Goal: Task Accomplishment & Management: Manage account settings

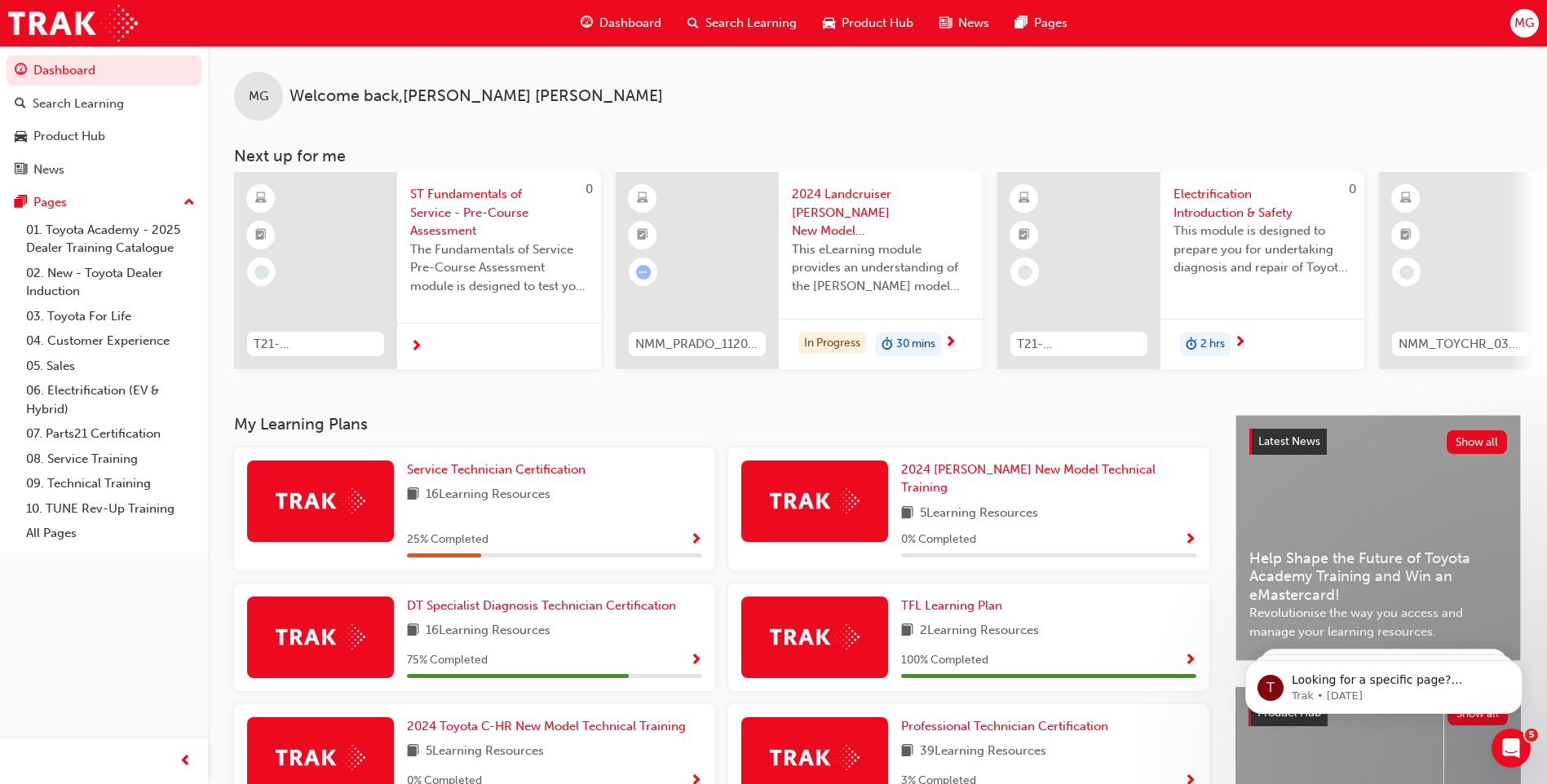
click at [1517, 26] on span "MG" at bounding box center [1524, 23] width 20 height 19
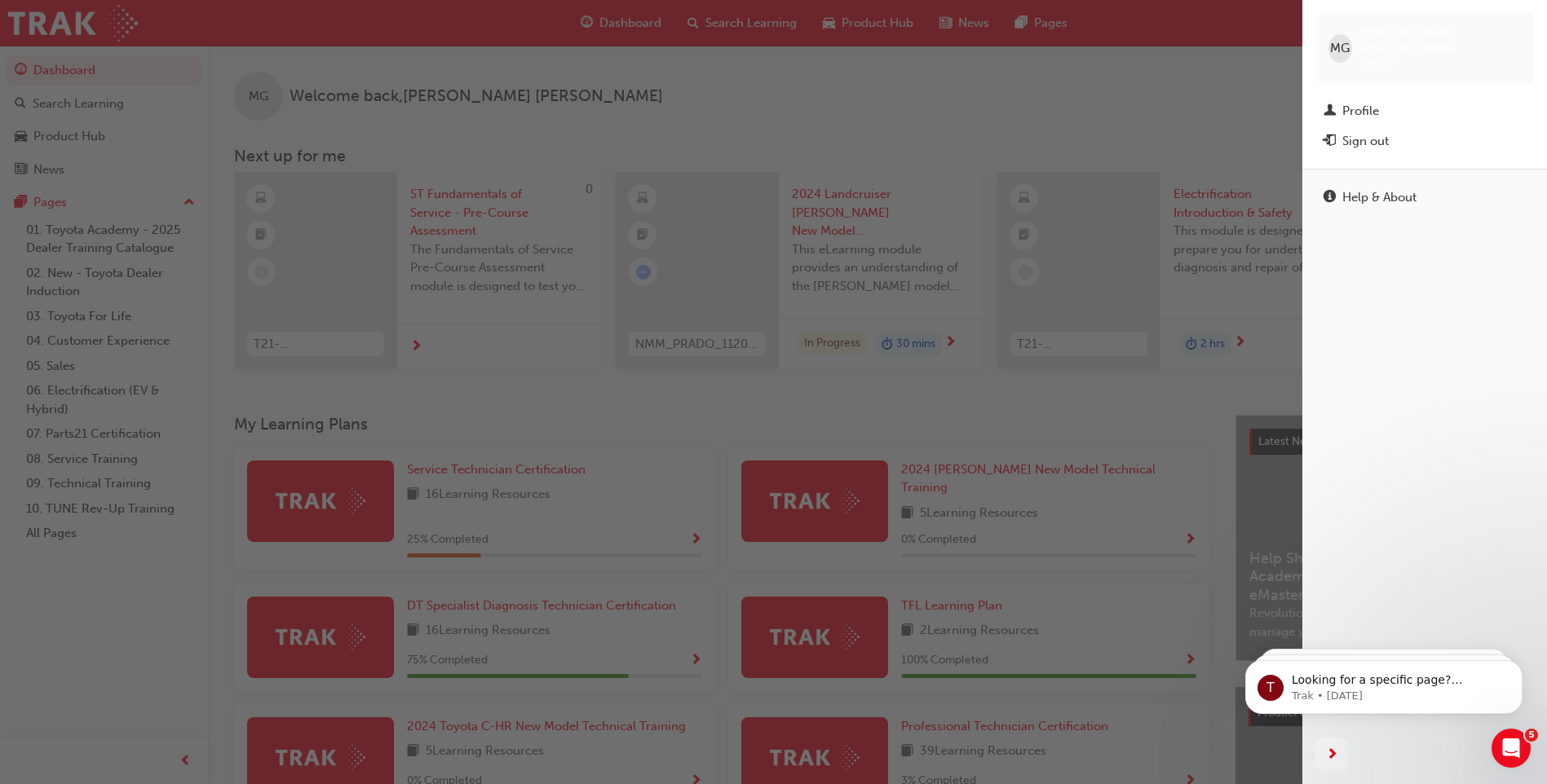
click at [1188, 117] on div "button" at bounding box center [651, 392] width 1302 height 784
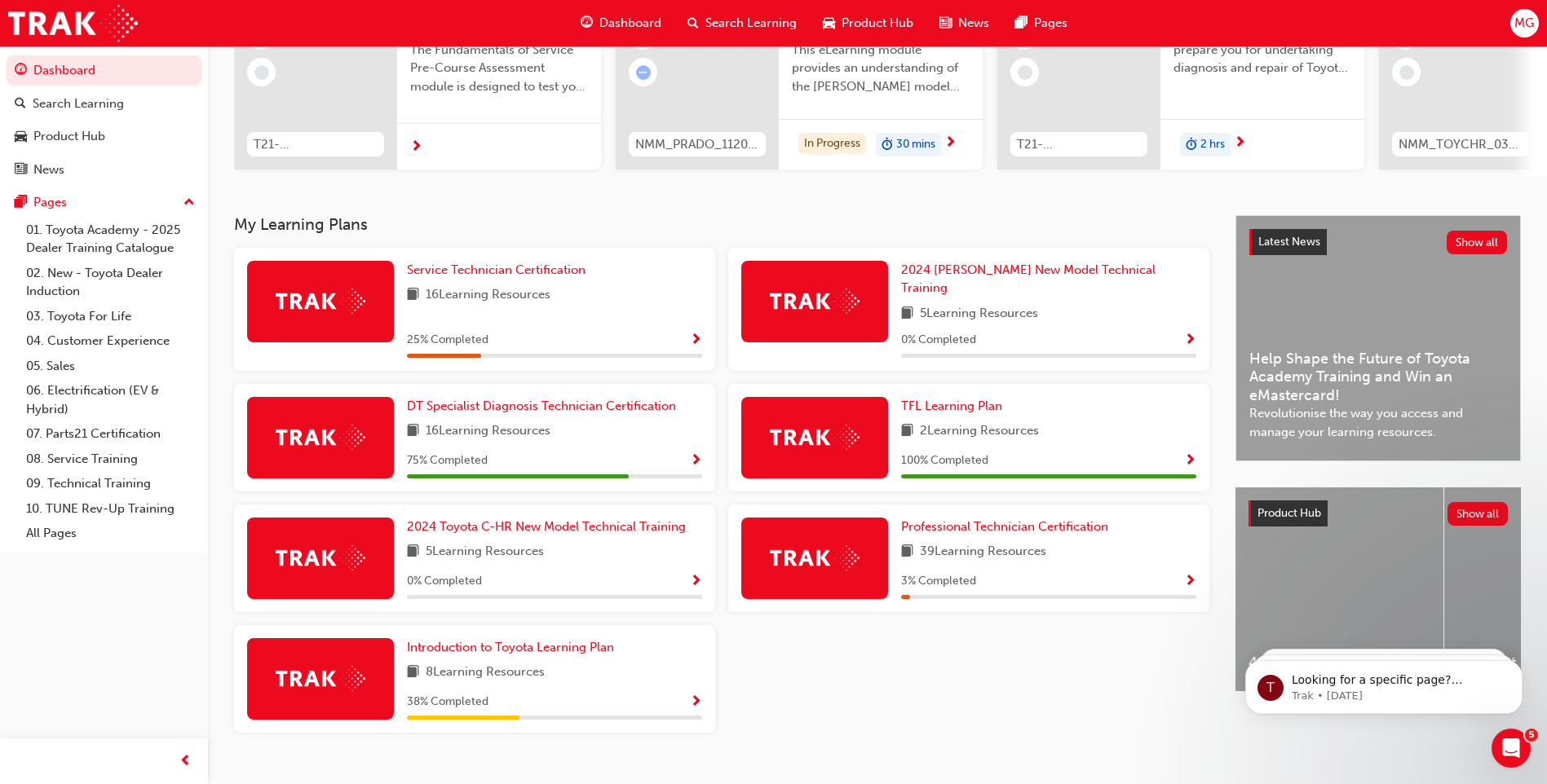
scroll to position [219, 0]
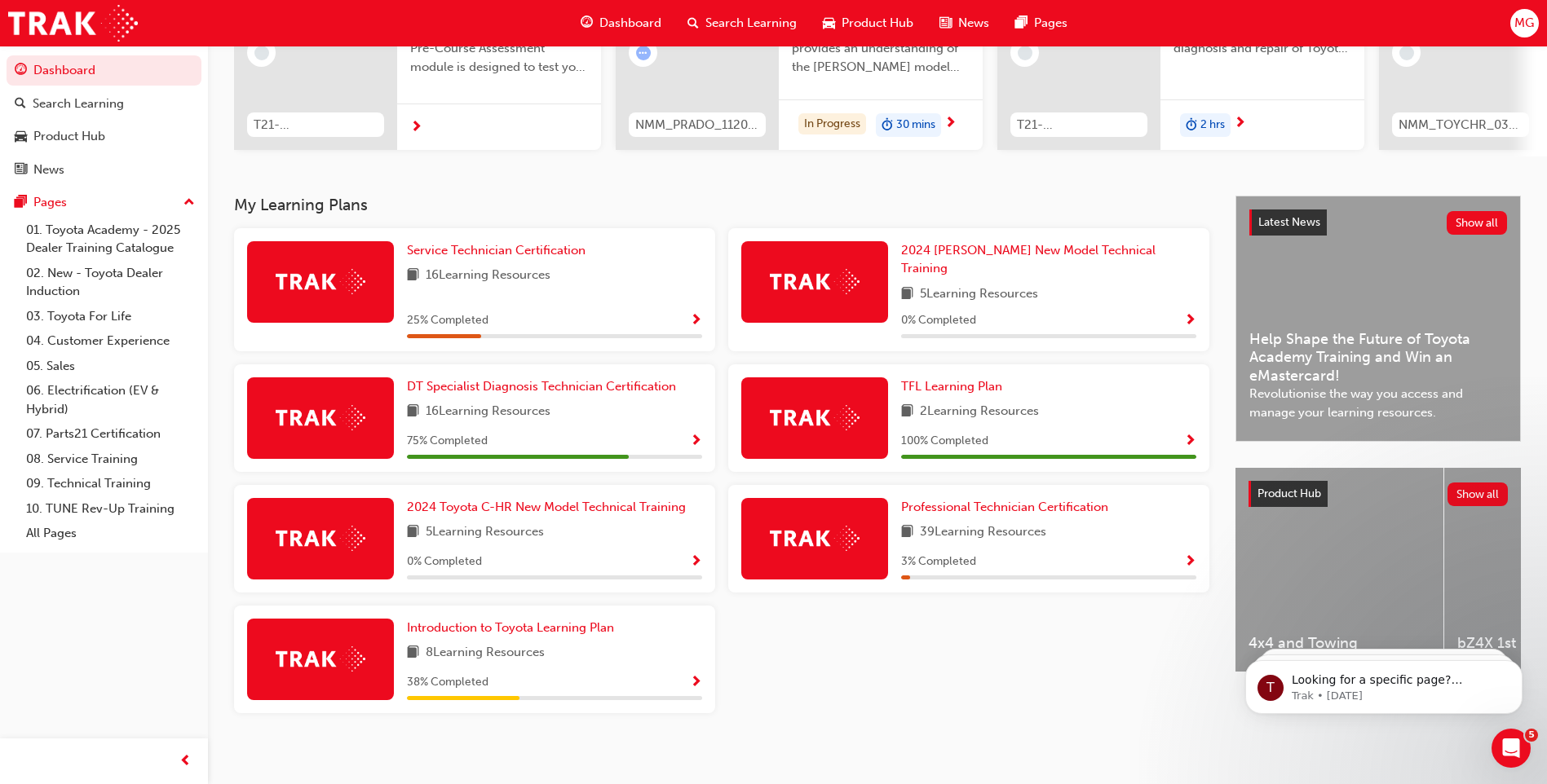
click at [1518, 28] on span "MG" at bounding box center [1524, 23] width 20 height 19
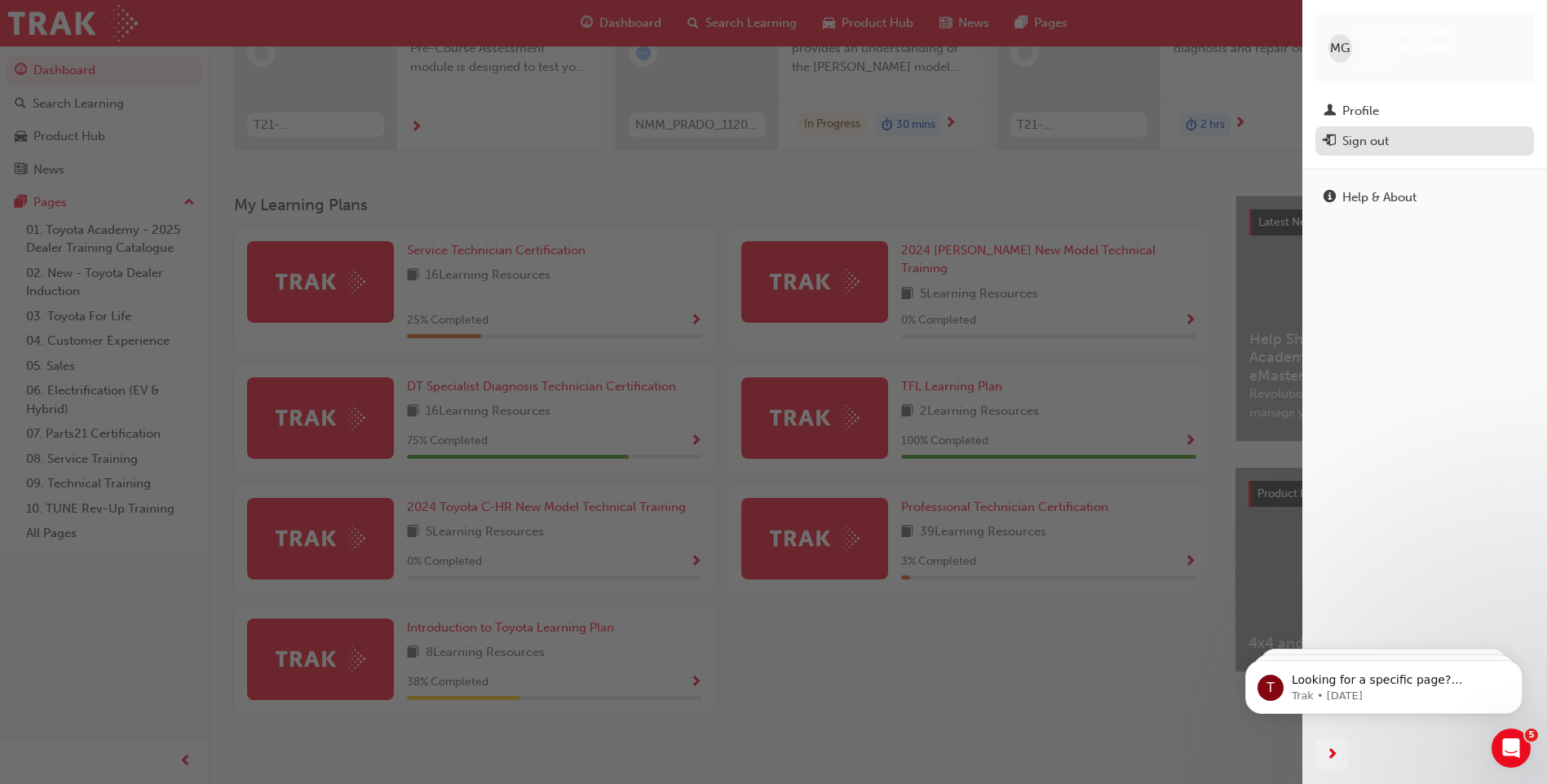
click at [1404, 131] on div "Sign out" at bounding box center [1425, 141] width 202 height 21
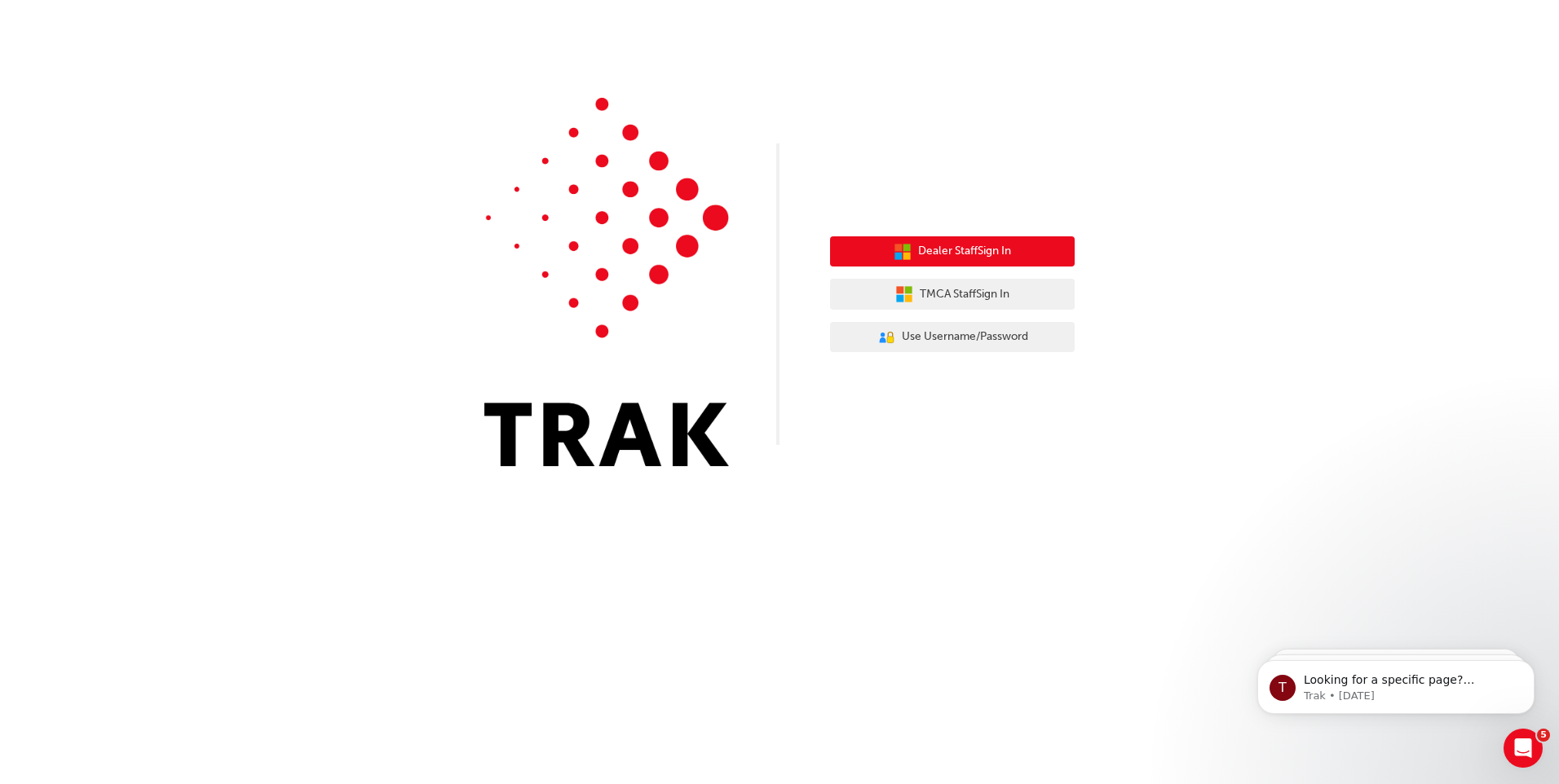
click at [952, 258] on span "Dealer Staff Sign In" at bounding box center [965, 251] width 93 height 19
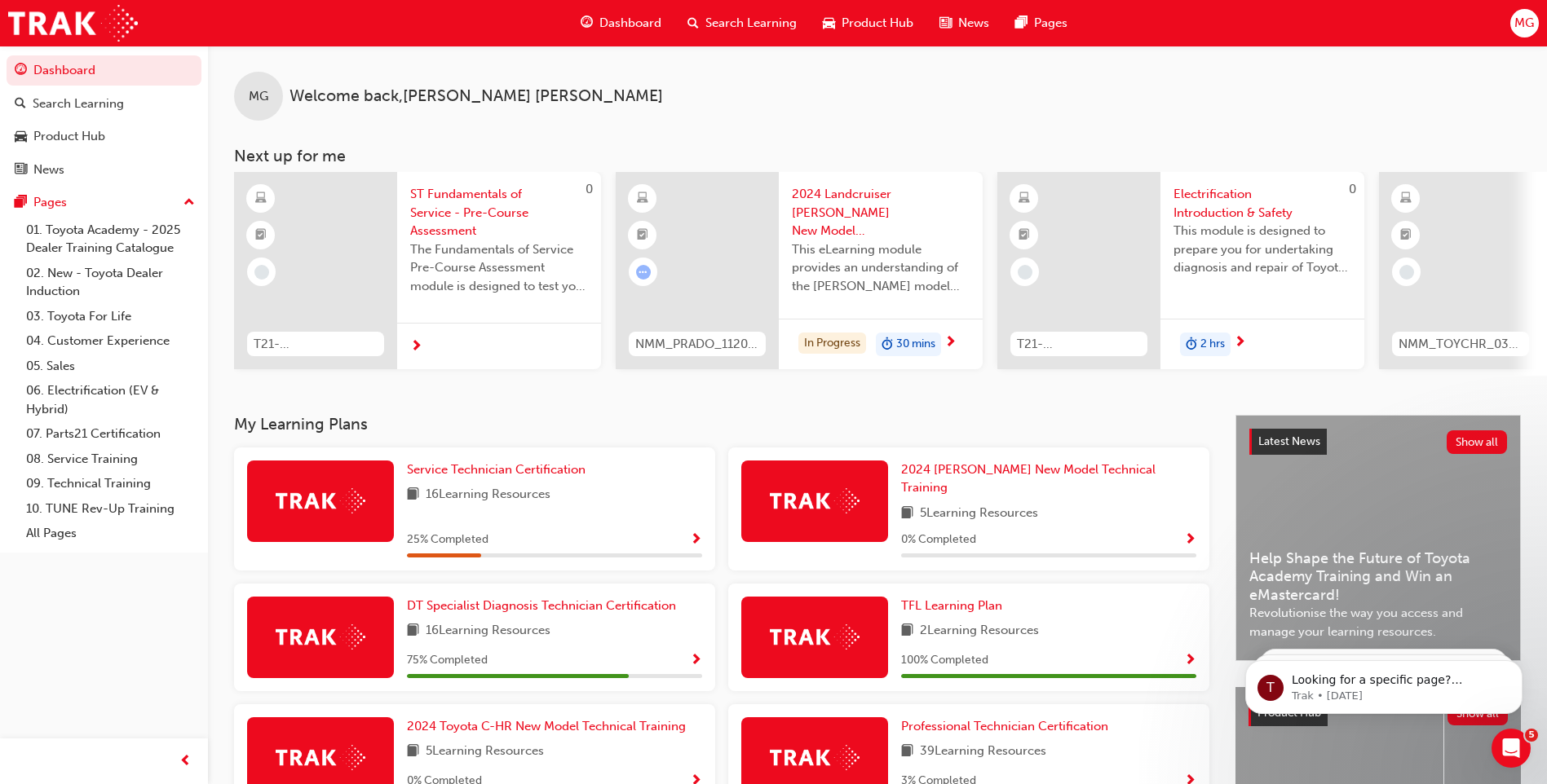
click at [1517, 30] on span "MG" at bounding box center [1524, 23] width 20 height 19
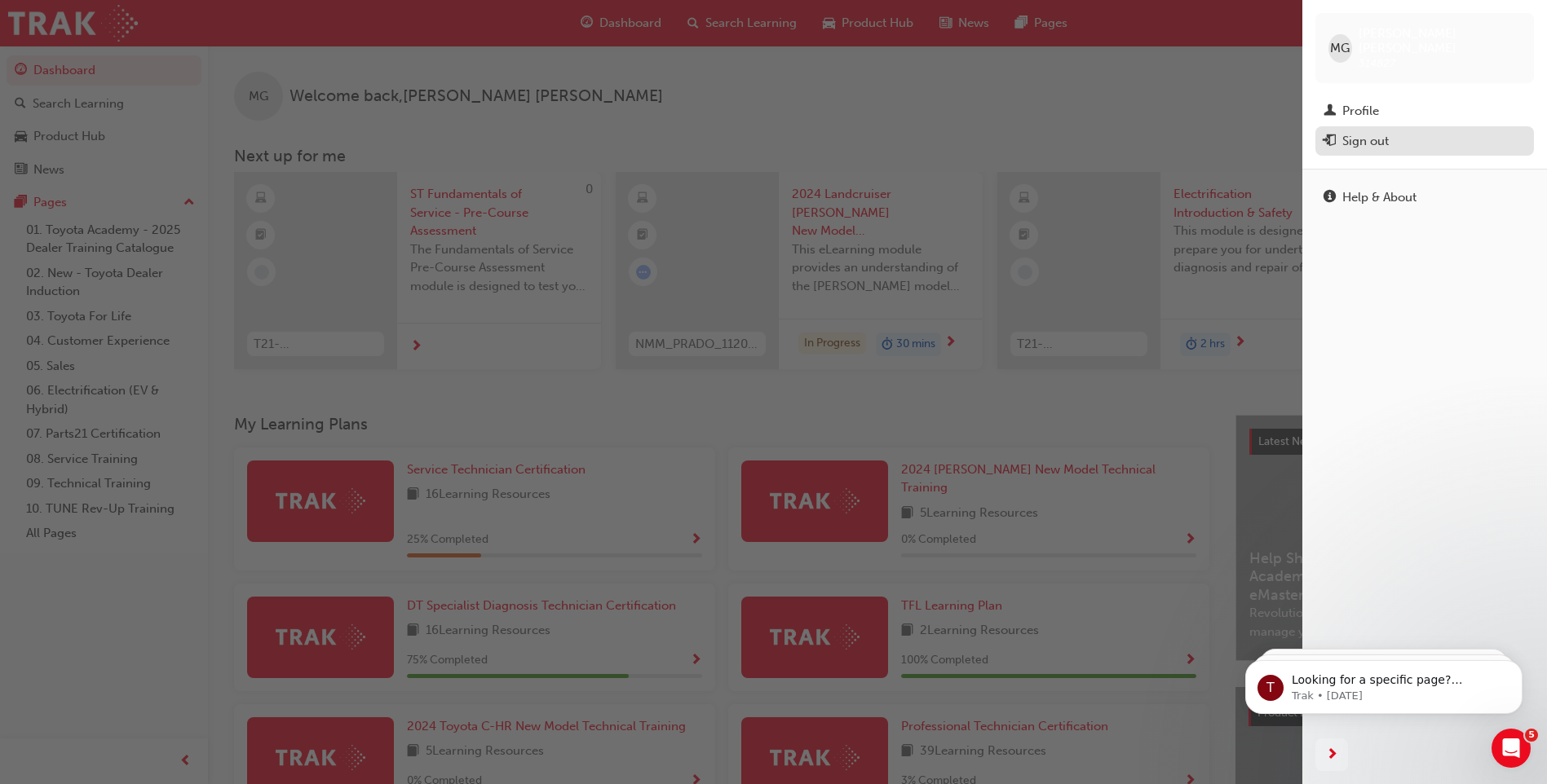
click at [1383, 138] on button "Sign out" at bounding box center [1425, 141] width 218 height 30
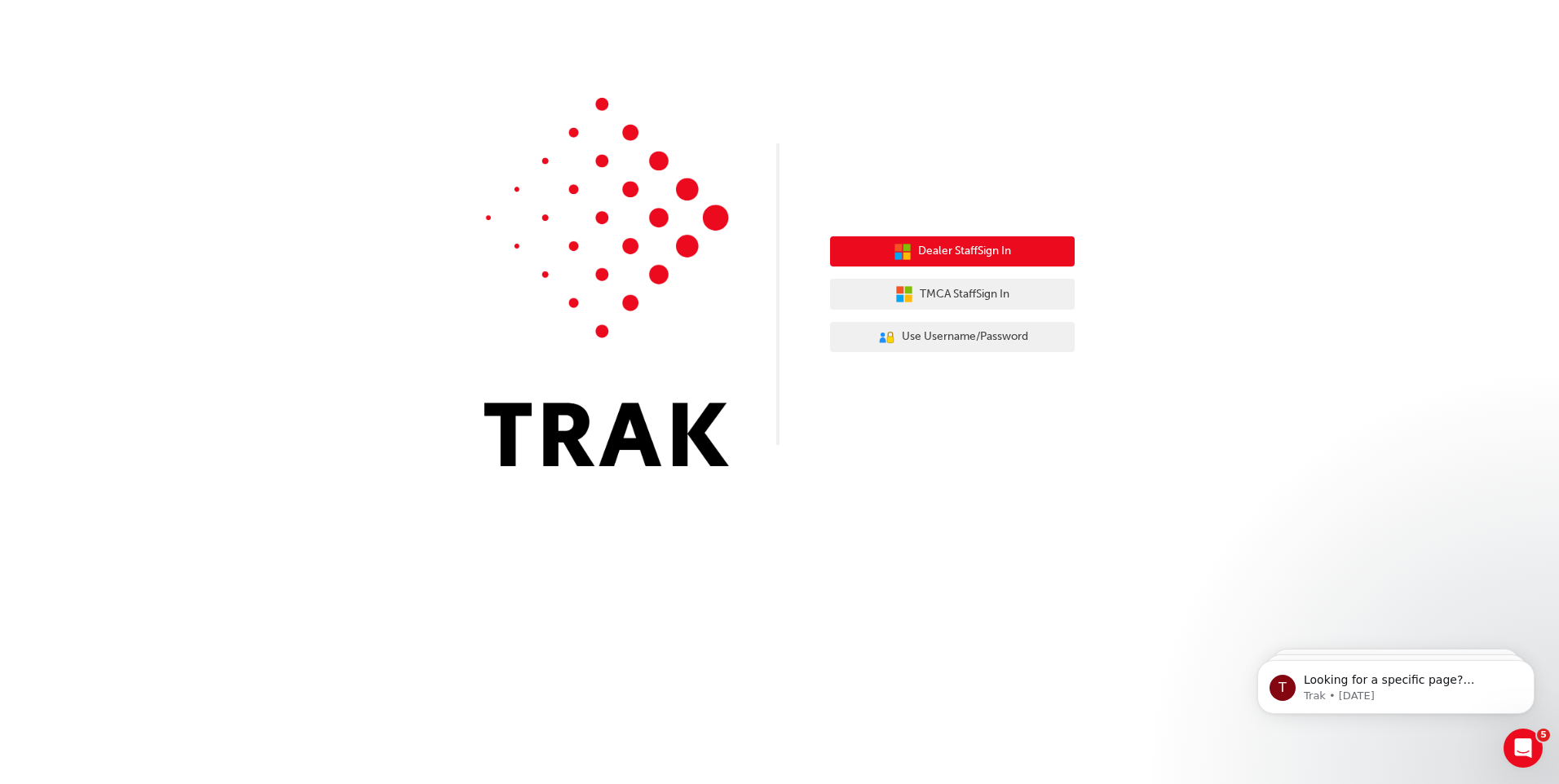
click at [951, 255] on span "Dealer Staff Sign In" at bounding box center [965, 251] width 93 height 19
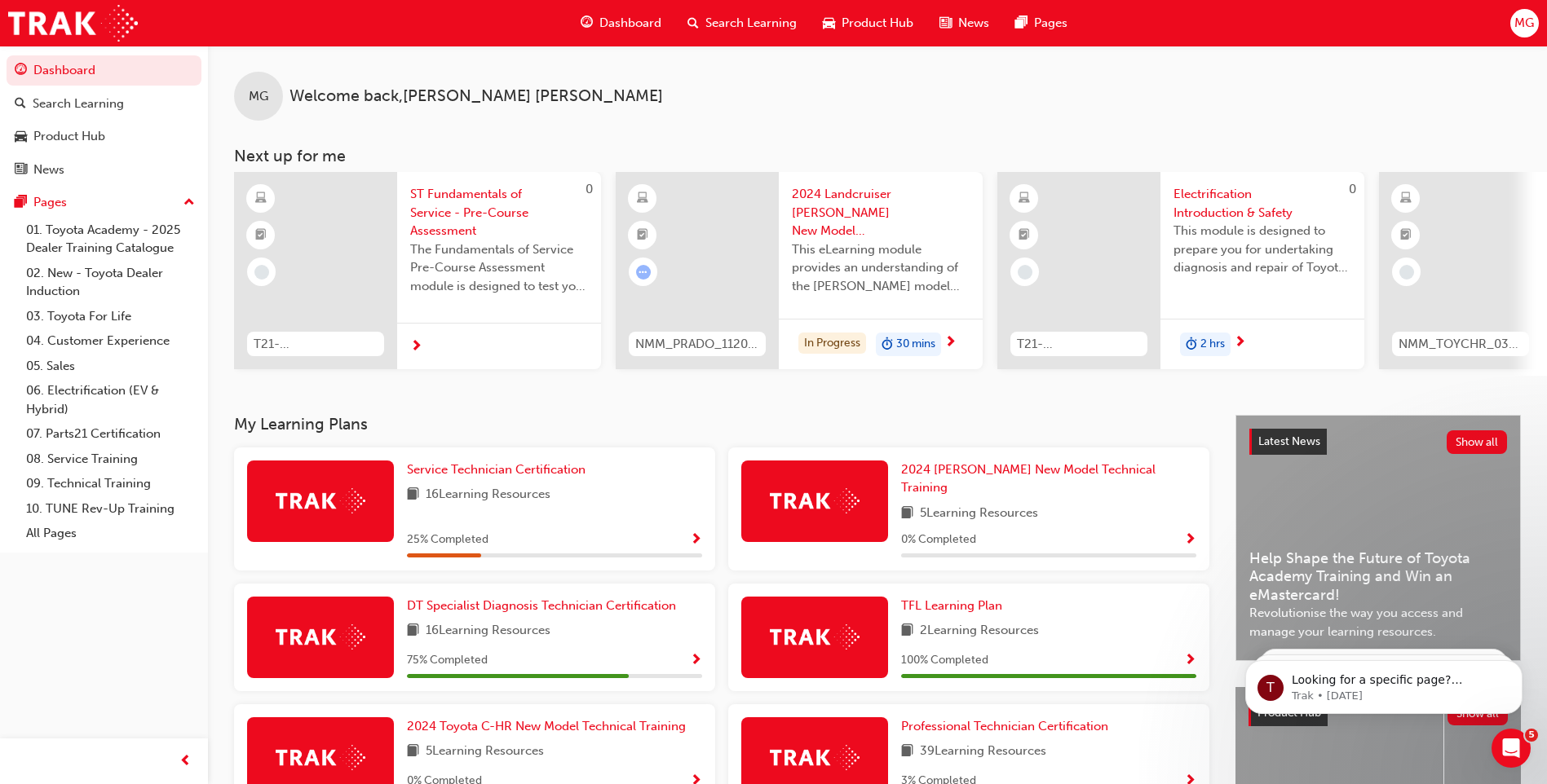
click at [1514, 22] on span "MG" at bounding box center [1524, 23] width 20 height 19
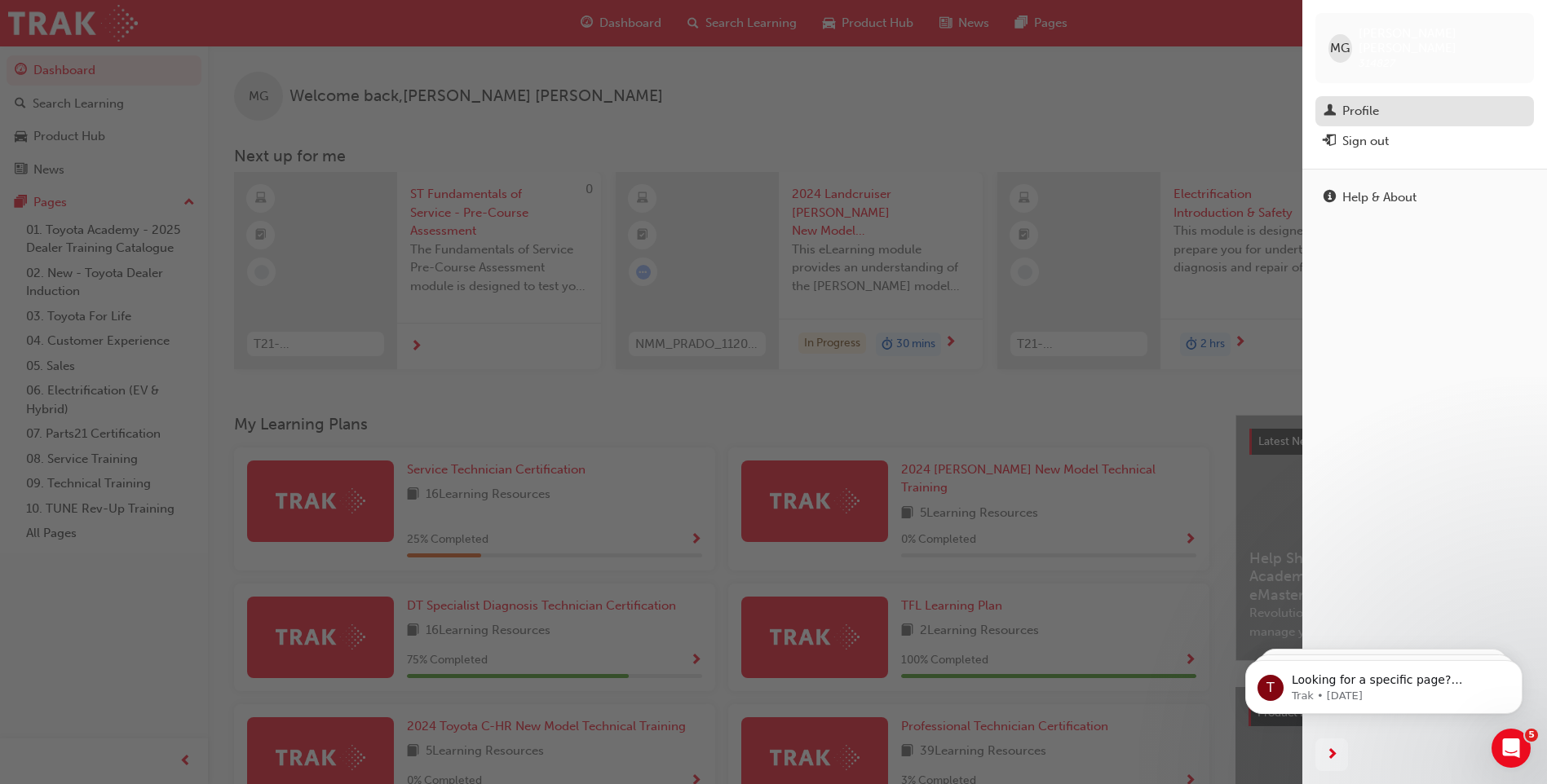
click at [1382, 101] on div "Profile" at bounding box center [1425, 111] width 202 height 21
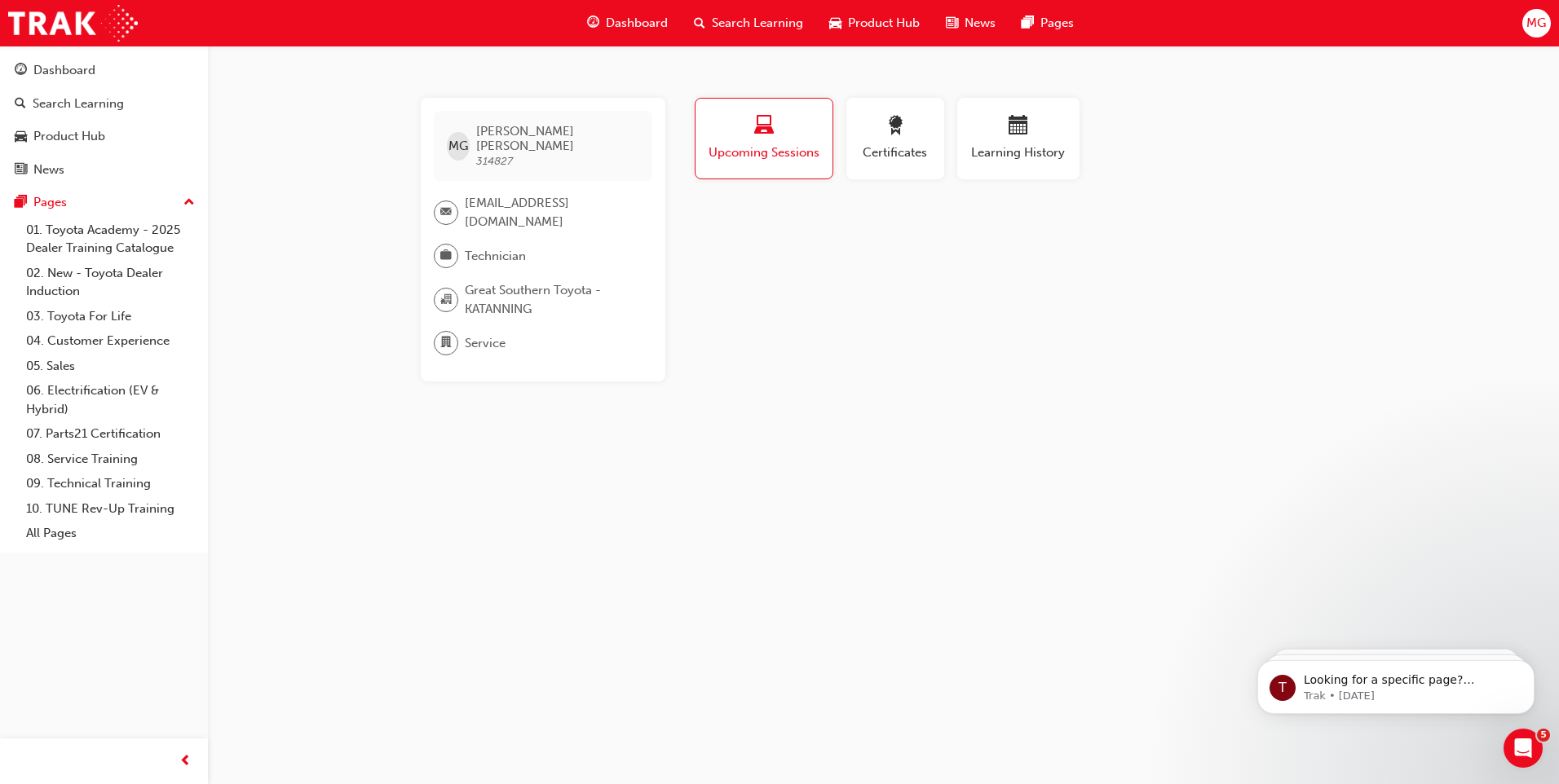
click at [1543, 110] on div "MG Morris Gordon 314827 service@greatsoutherntoyota.com.au Technician Great Sou…" at bounding box center [780, 392] width 1559 height 784
